Goal: Task Accomplishment & Management: Use online tool/utility

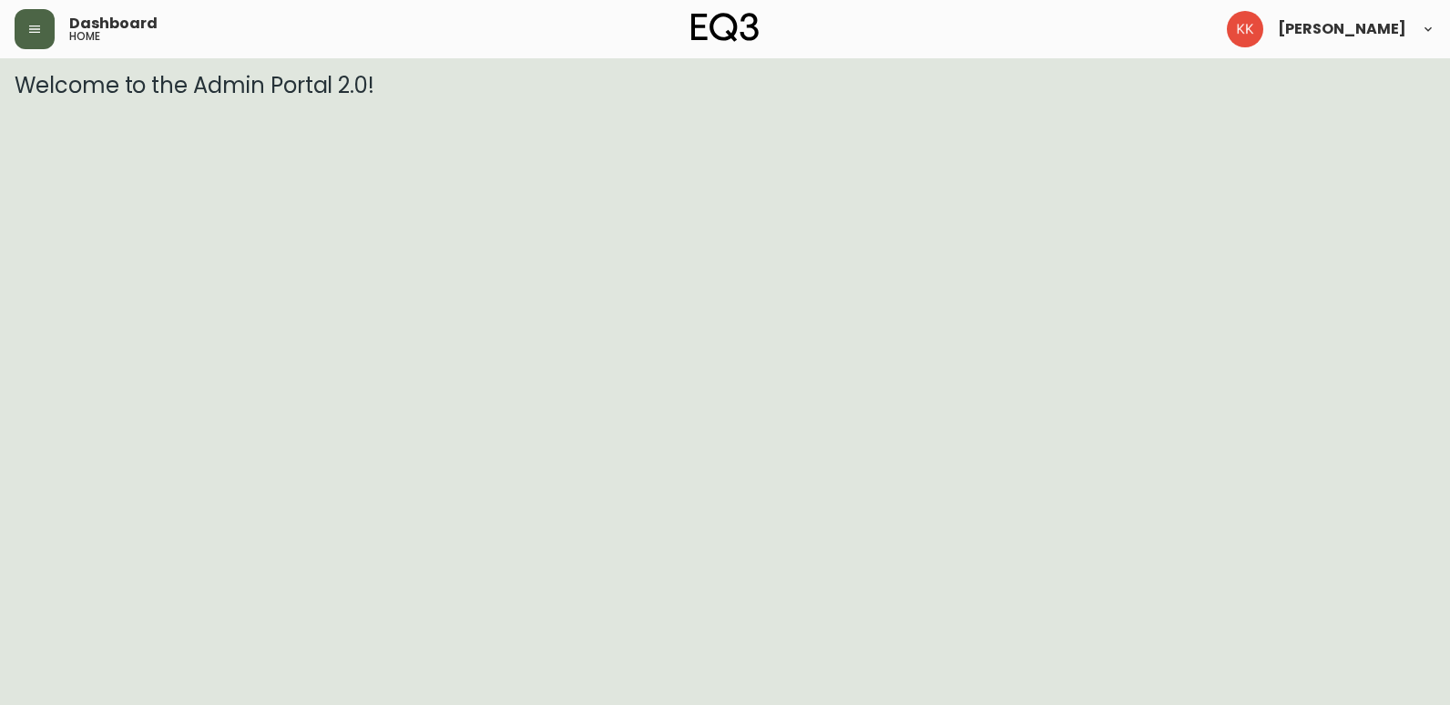
click at [44, 25] on button "button" at bounding box center [35, 29] width 40 height 40
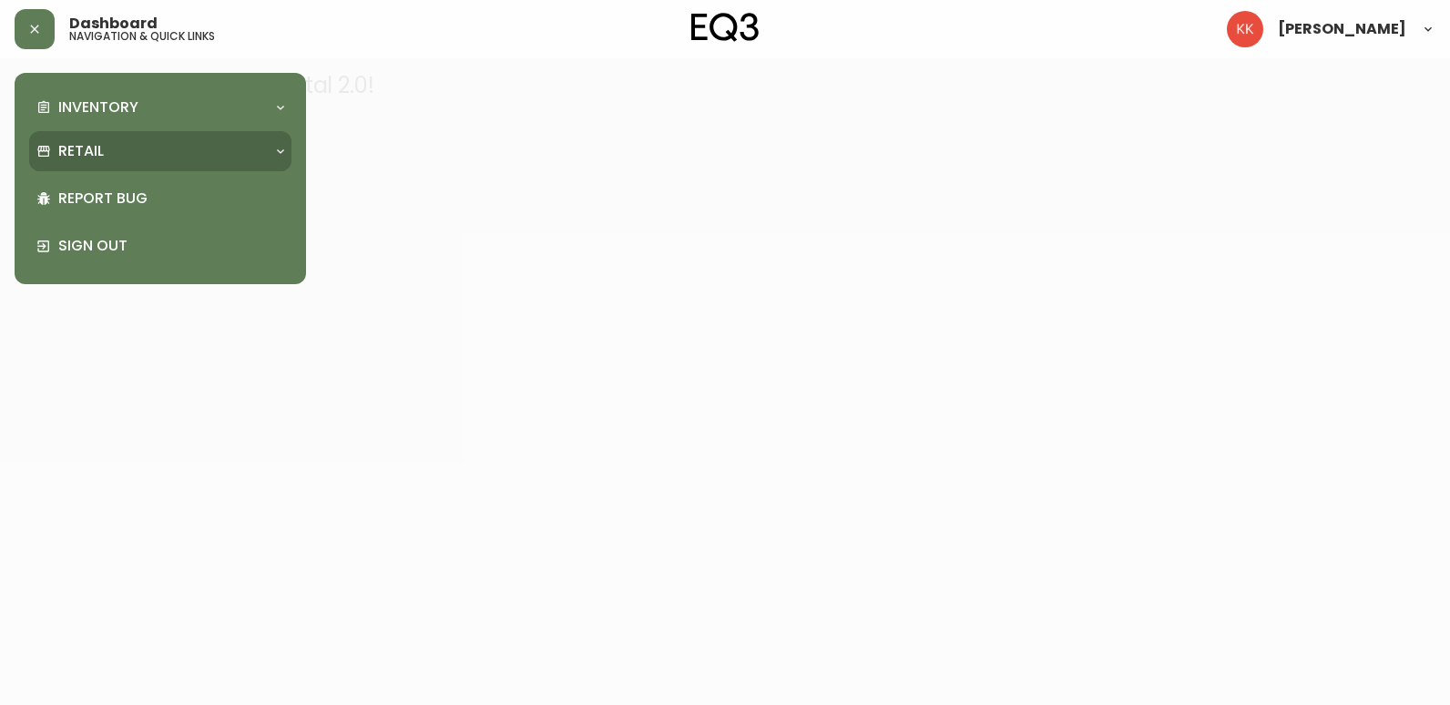
click at [99, 139] on div "Retail" at bounding box center [160, 151] width 262 height 40
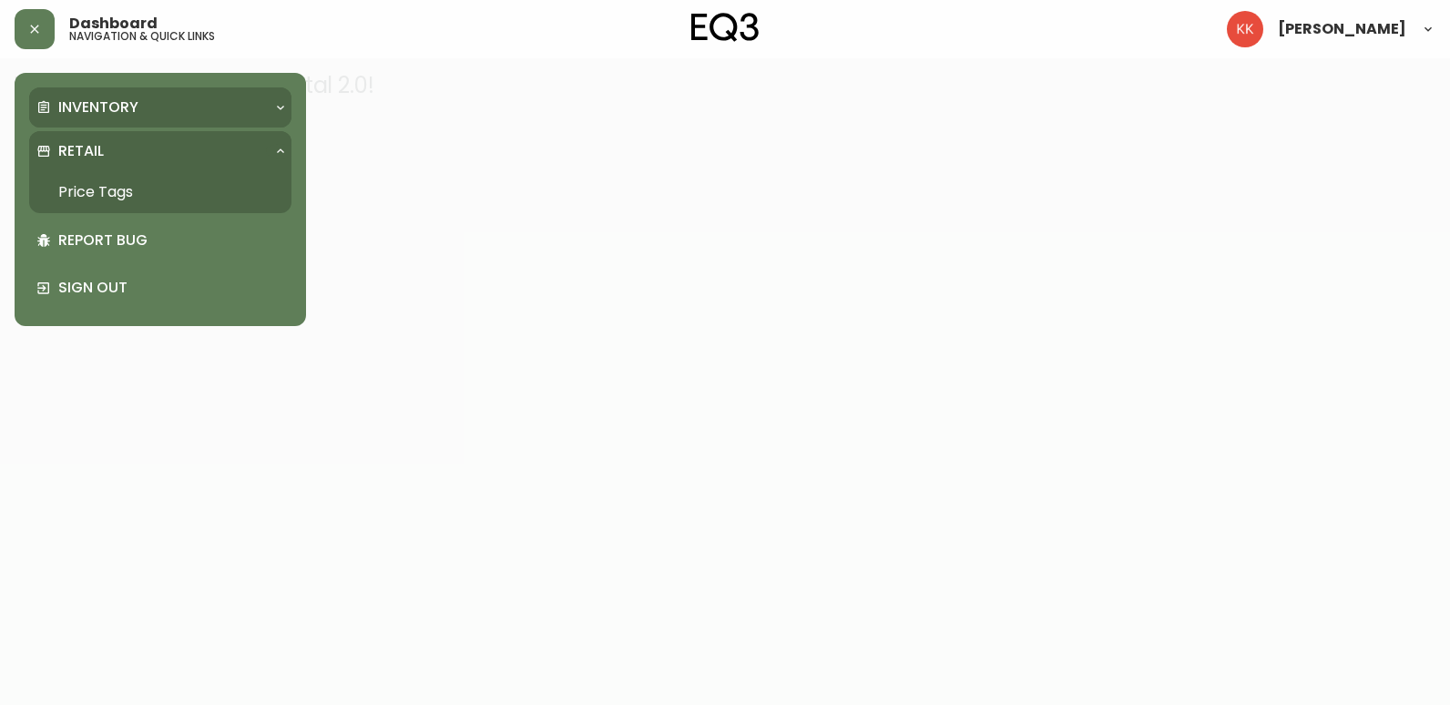
click at [181, 107] on div "Inventory" at bounding box center [150, 107] width 229 height 20
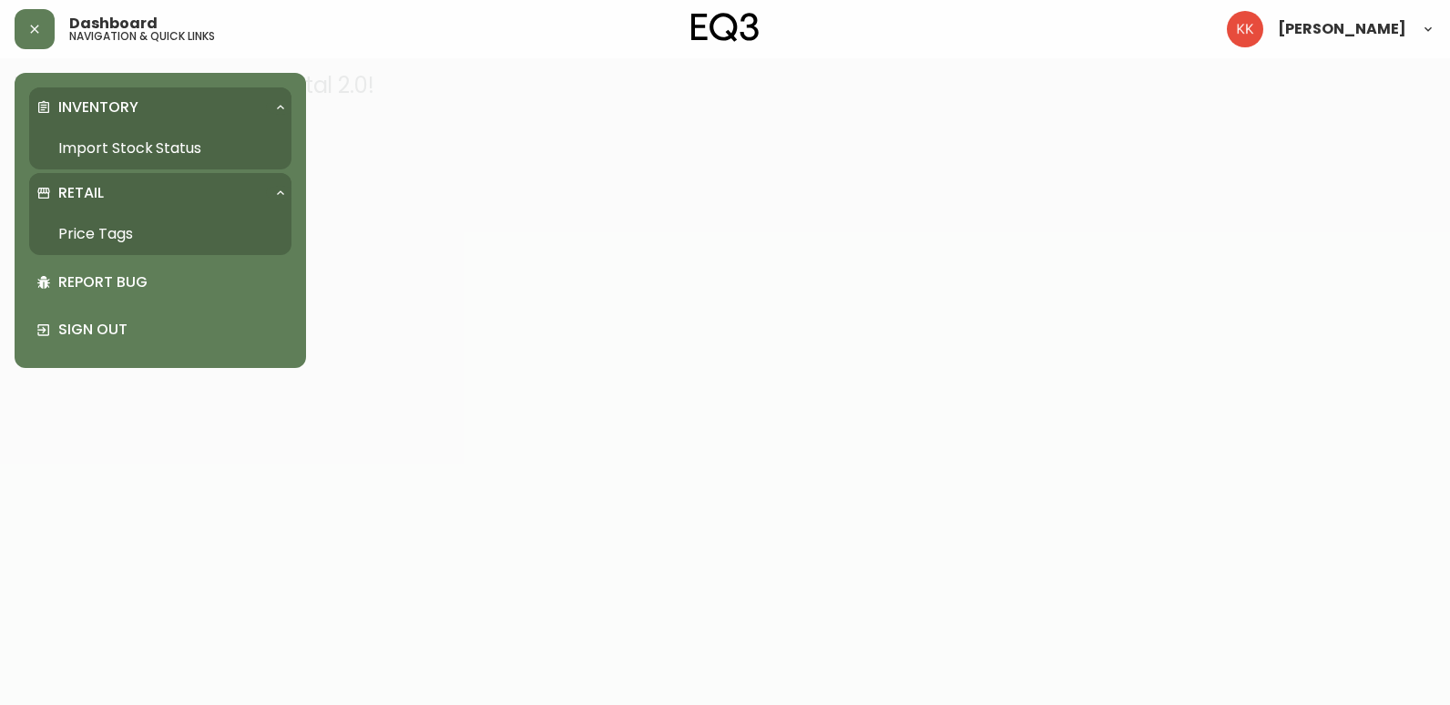
click at [172, 148] on link "Import Stock Status" at bounding box center [160, 148] width 262 height 42
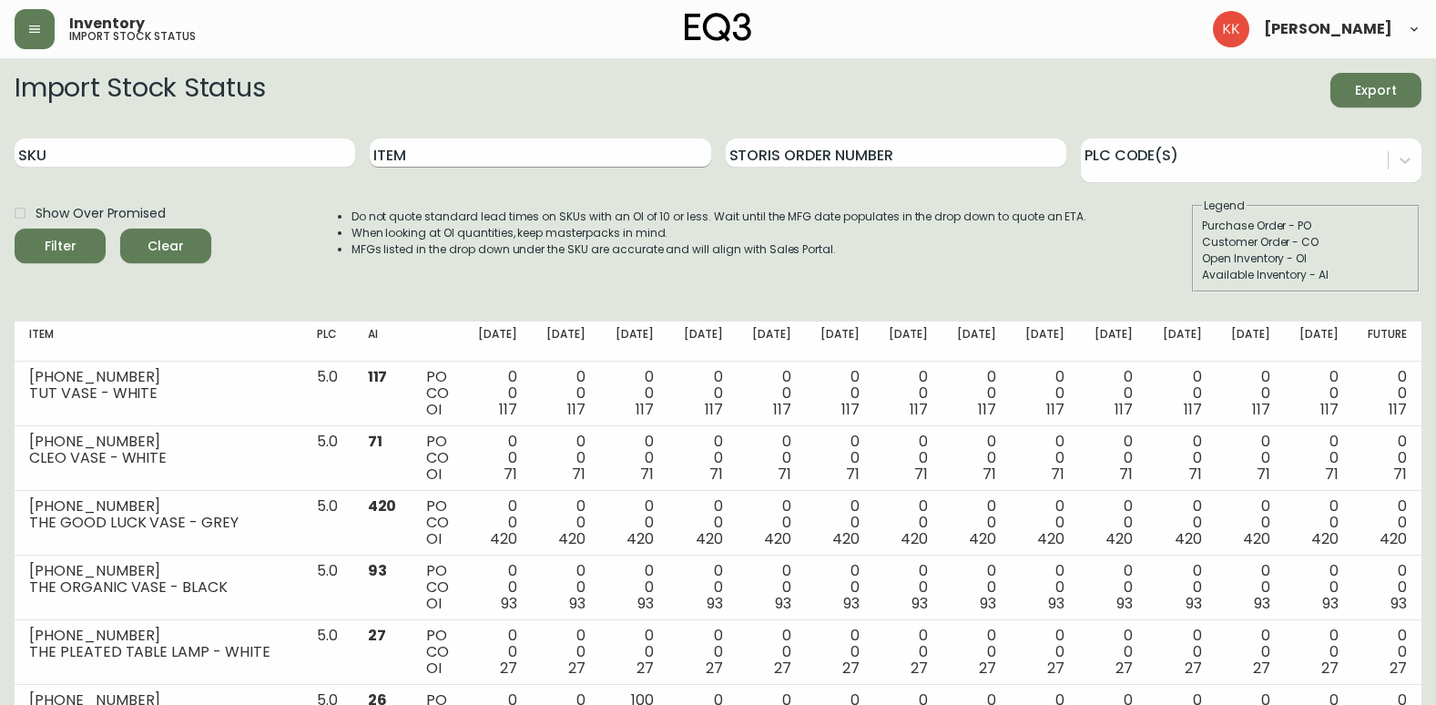
click at [511, 155] on input "Item" at bounding box center [540, 152] width 341 height 29
type input "[PERSON_NAME]"
click at [15, 229] on button "Filter" at bounding box center [60, 246] width 91 height 35
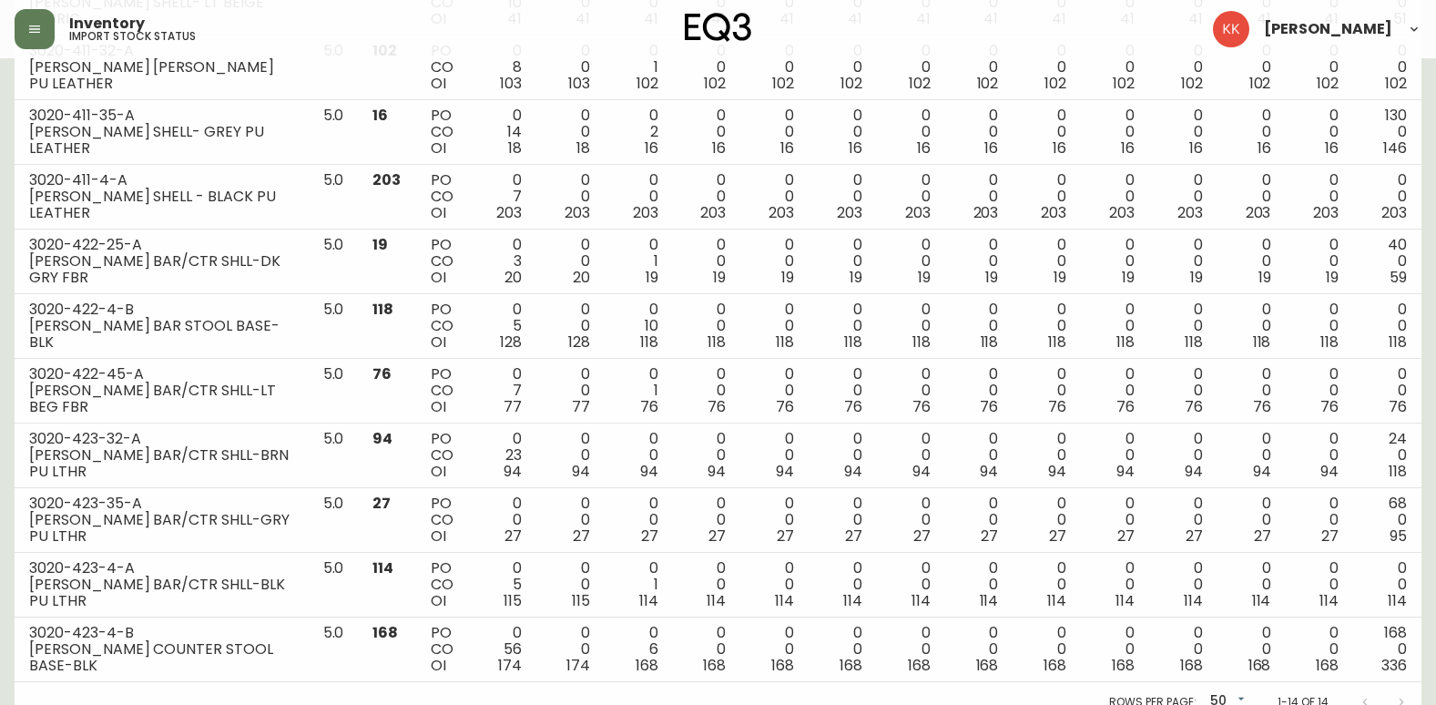
scroll to position [602, 0]
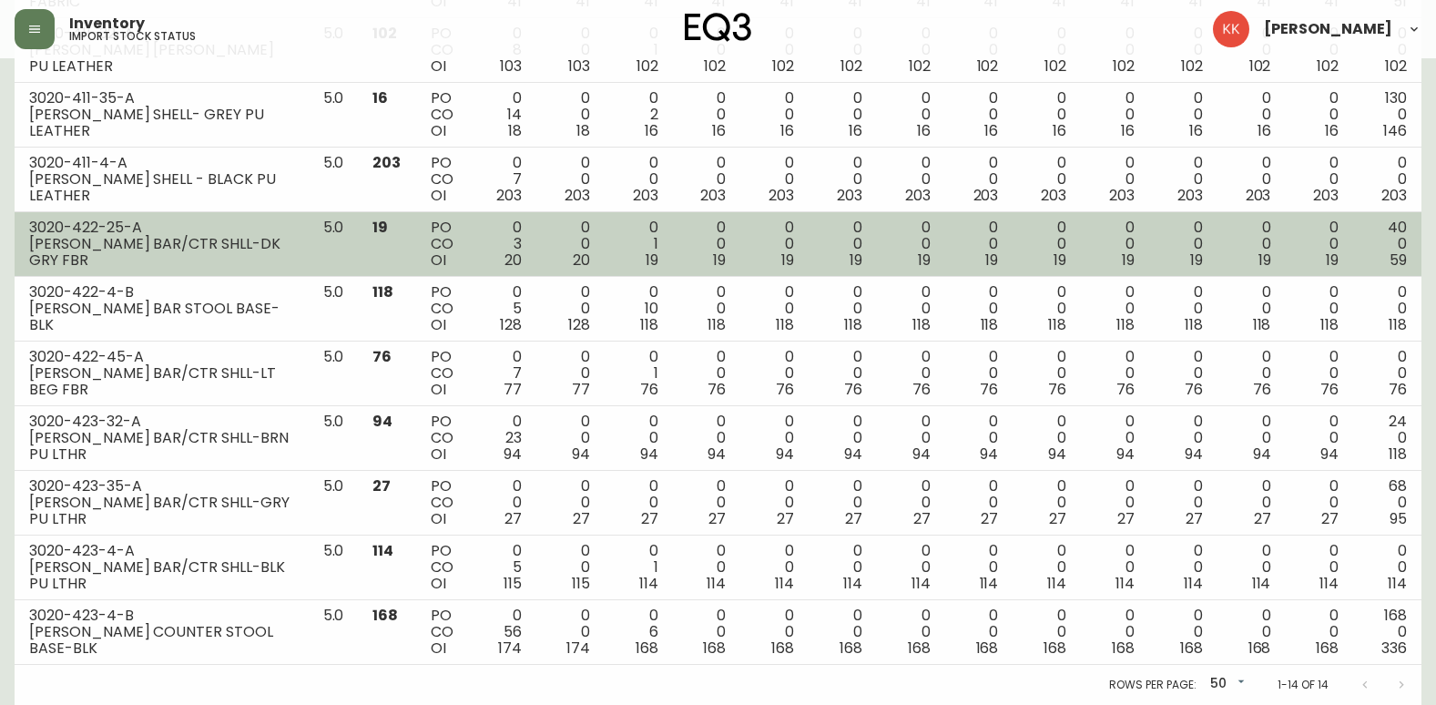
click at [245, 232] on div "3020-422-25-A" at bounding box center [161, 227] width 265 height 16
click at [82, 239] on div "[PERSON_NAME] BAR/CTR SHLL-DK GRY FBR" at bounding box center [161, 252] width 265 height 33
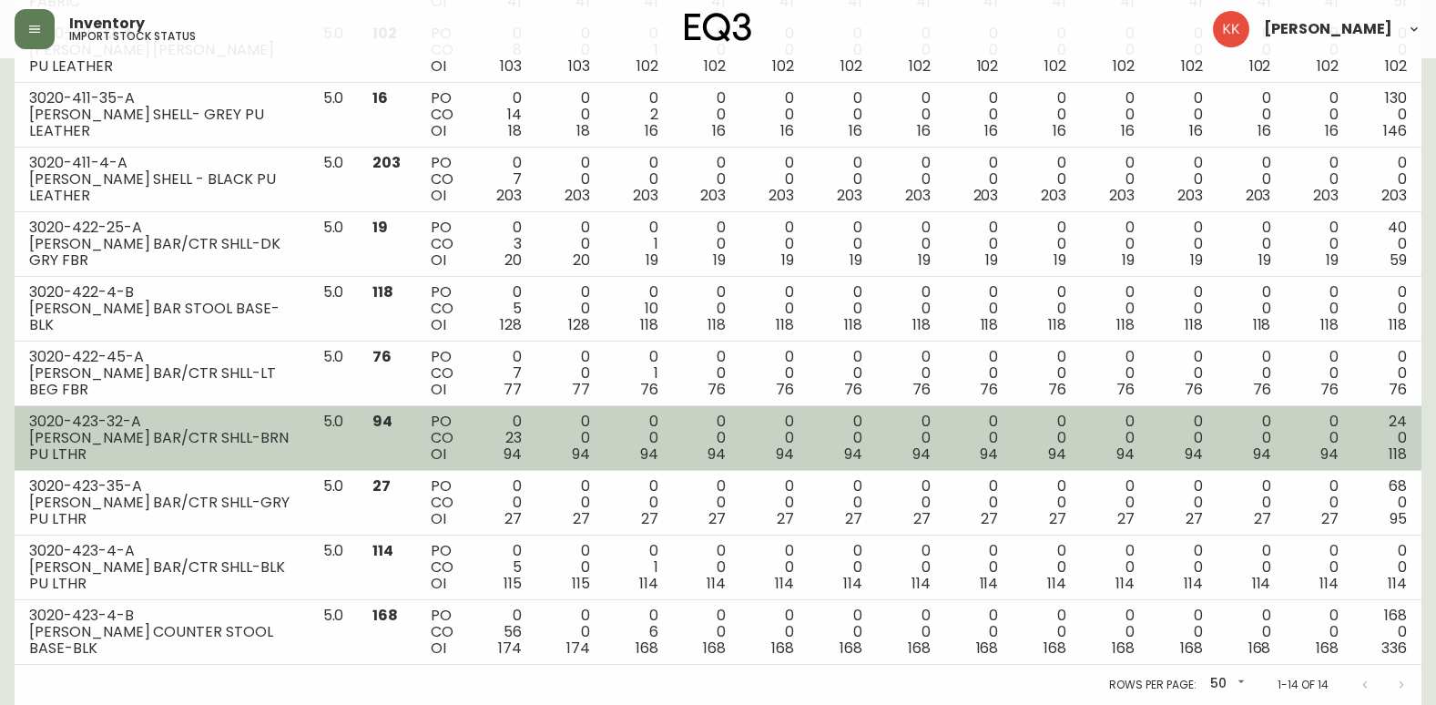
click at [118, 443] on div "[PERSON_NAME] BAR/CTR SHLL-BRN PU LTHR" at bounding box center [161, 446] width 265 height 33
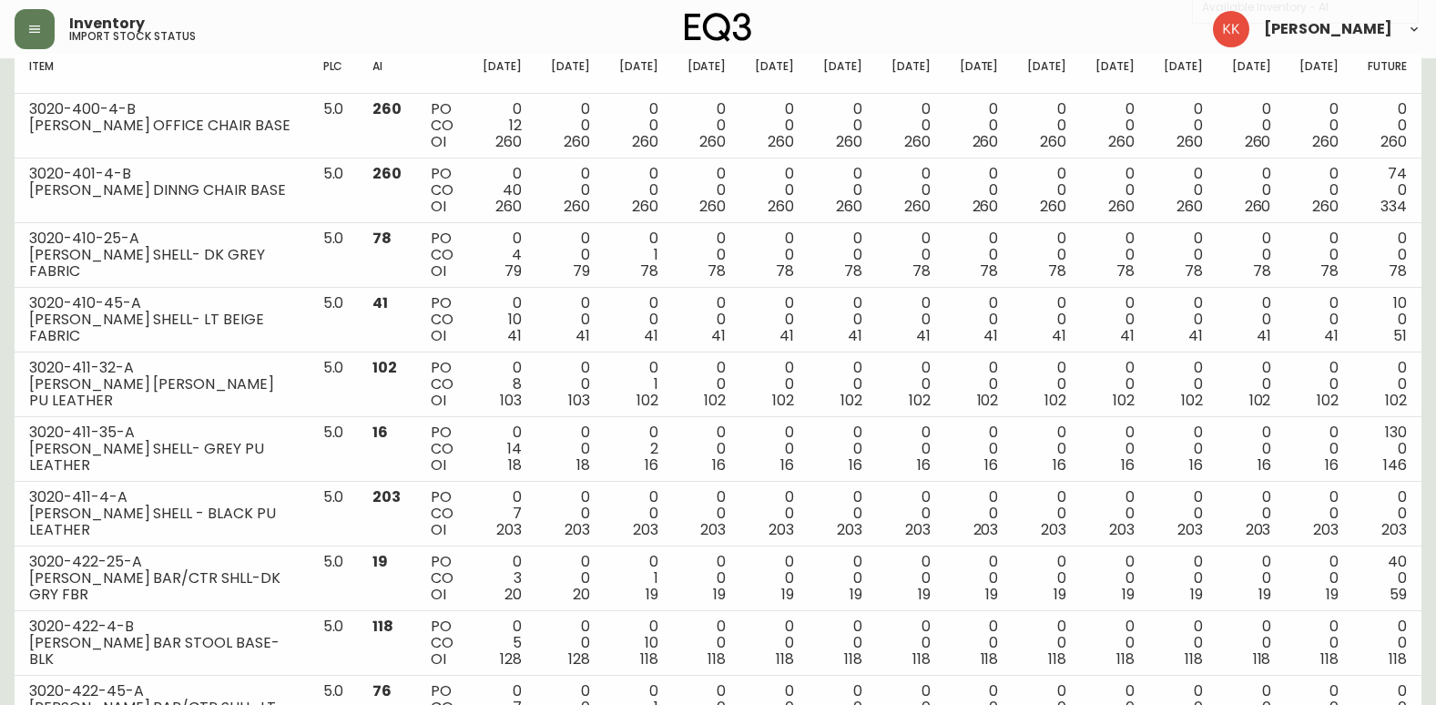
scroll to position [56, 0]
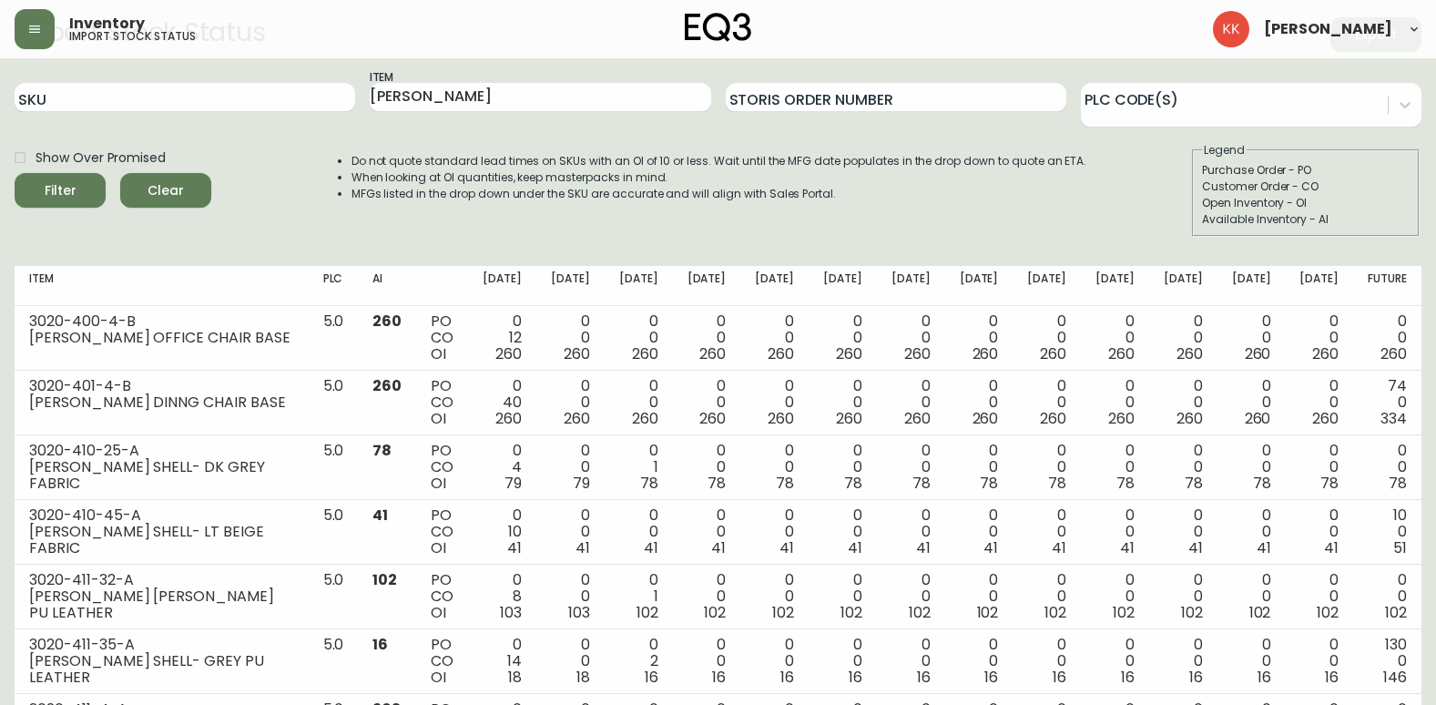
drag, startPoint x: 441, startPoint y: 94, endPoint x: 366, endPoint y: 97, distance: 74.7
click at [371, 97] on input "[PERSON_NAME]" at bounding box center [540, 97] width 341 height 29
click at [92, 95] on input "SKU" at bounding box center [185, 97] width 341 height 29
click at [15, 173] on button "Filter" at bounding box center [60, 190] width 91 height 35
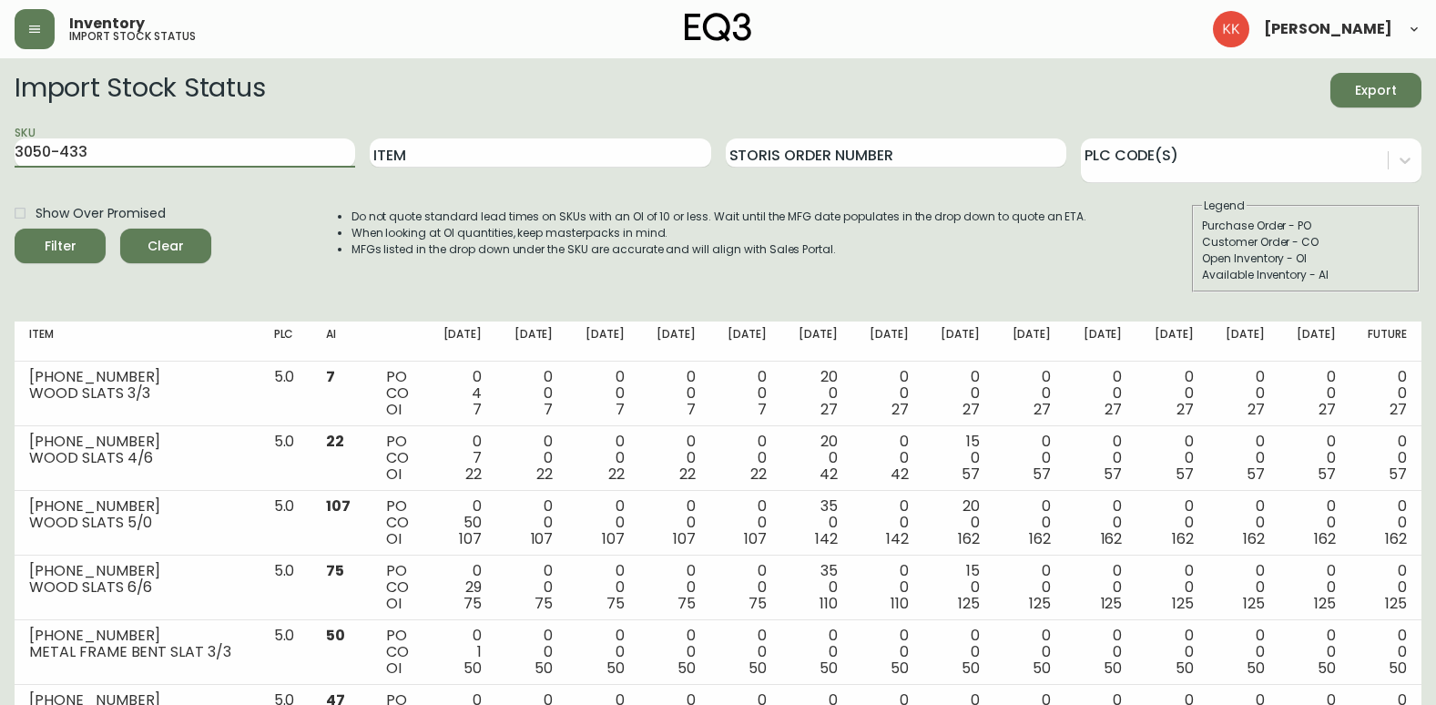
click at [15, 229] on button "Filter" at bounding box center [60, 246] width 91 height 35
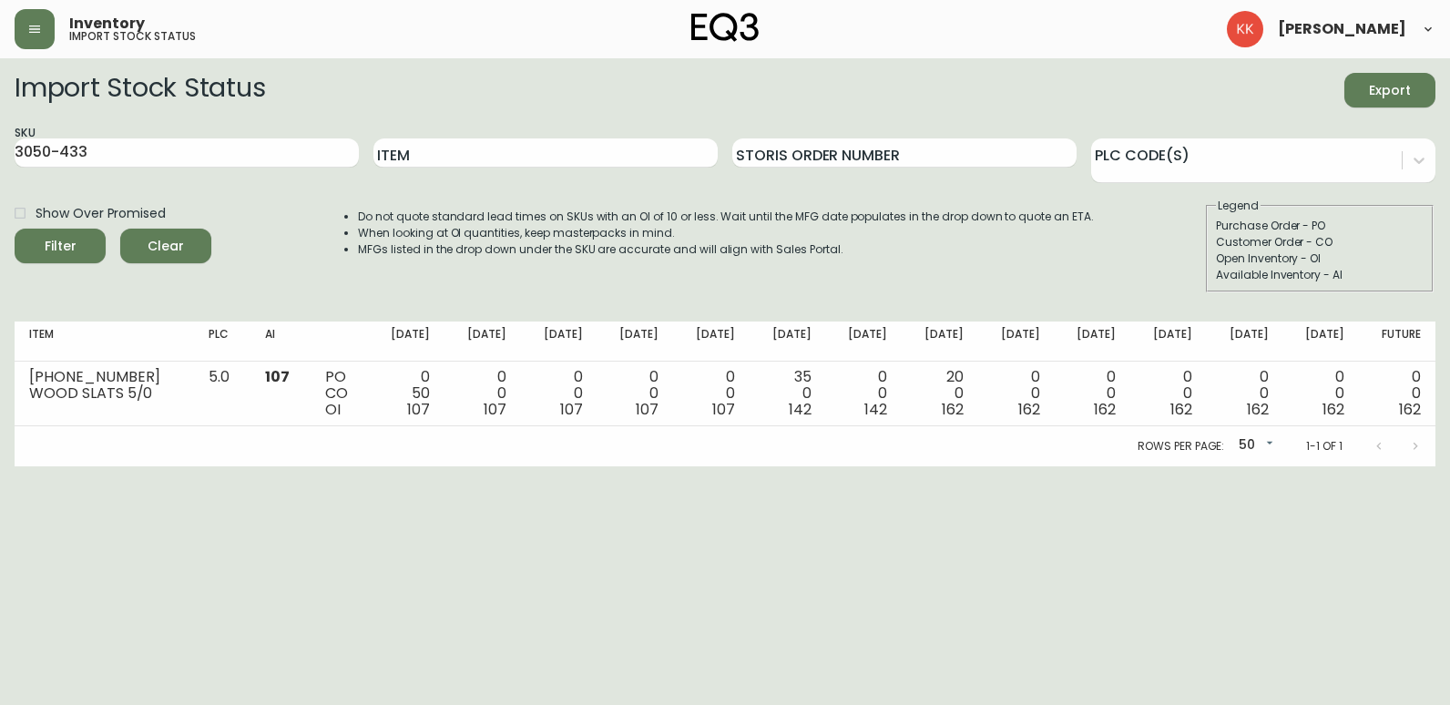
drag, startPoint x: 127, startPoint y: 152, endPoint x: -250, endPoint y: 115, distance: 378.8
click at [0, 115] on html "Inventory import stock status [PERSON_NAME] Import Stock Status Export SKU 3050…" at bounding box center [725, 233] width 1450 height 466
type input "2020-111"
click at [15, 229] on button "Filter" at bounding box center [60, 246] width 91 height 35
